Goal: Find specific page/section: Find specific page/section

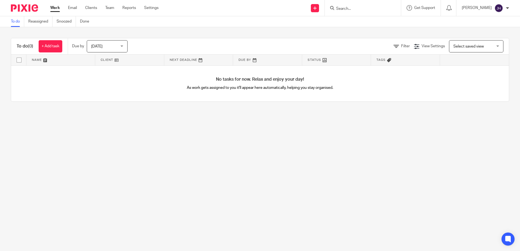
click at [365, 12] on div at bounding box center [363, 8] width 76 height 16
click at [365, 10] on input "Search" at bounding box center [360, 9] width 49 height 5
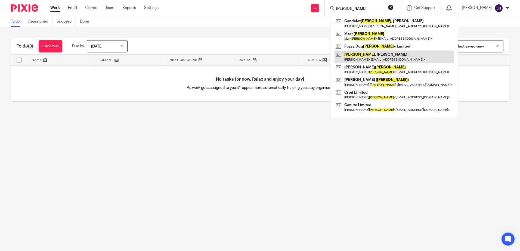
type input "[PERSON_NAME]"
click at [368, 54] on link at bounding box center [394, 57] width 119 height 13
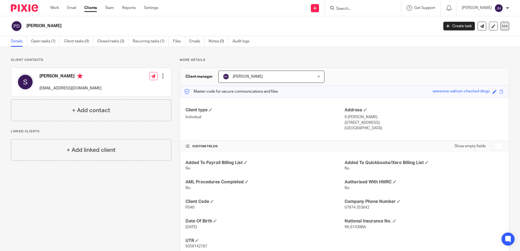
click at [502, 27] on icon at bounding box center [504, 25] width 5 height 5
click at [430, 119] on p "6 ALEXANDRA PARK" at bounding box center [424, 117] width 159 height 5
